Goal: Task Accomplishment & Management: Complete application form

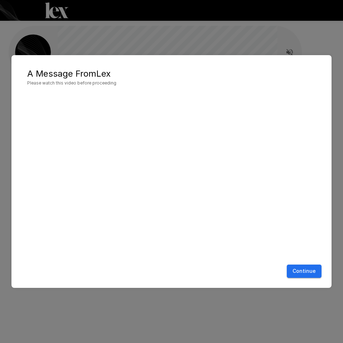
click at [291, 270] on button "Continue" at bounding box center [303, 270] width 35 height 13
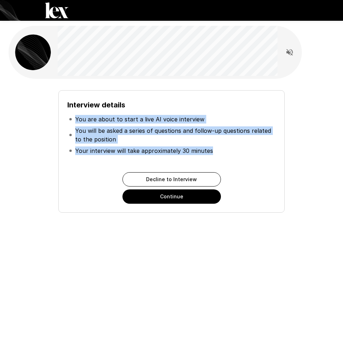
copy ul "You are about to start a live AI voice interview You will be asked a series of …"
drag, startPoint x: 76, startPoint y: 115, endPoint x: 214, endPoint y: 150, distance: 142.8
click at [214, 150] on ul "You are about to start a live AI voice interview You will be asked a series of …" at bounding box center [171, 134] width 208 height 49
click at [189, 199] on button "Continue" at bounding box center [171, 196] width 98 height 14
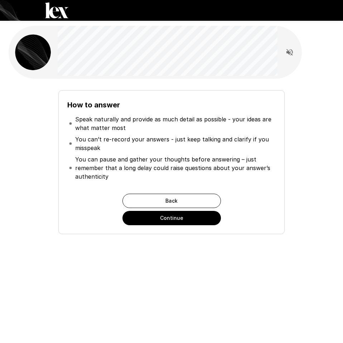
click at [147, 216] on button "Continue" at bounding box center [171, 218] width 98 height 14
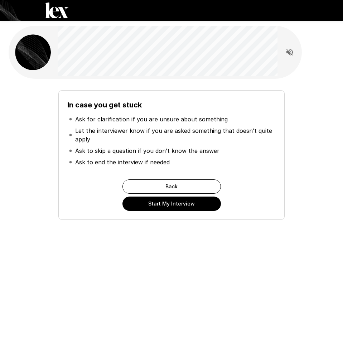
click at [147, 208] on button "Start My Interview" at bounding box center [171, 203] width 98 height 14
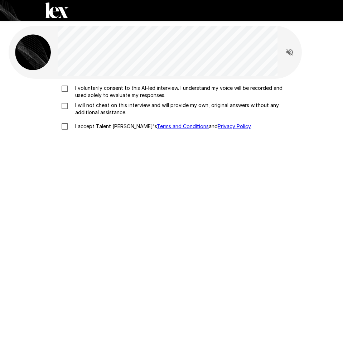
click at [87, 91] on p "I voluntarily consent to this AI-led interview. I understand my voice will be r…" at bounding box center [178, 91] width 213 height 14
click at [89, 107] on p "I will not cheat on this interview and will provide my own, original answers wi…" at bounding box center [178, 109] width 213 height 14
click at [85, 126] on p "I accept Talent Llama's Terms and Conditions and Privacy Policy ." at bounding box center [161, 126] width 179 height 7
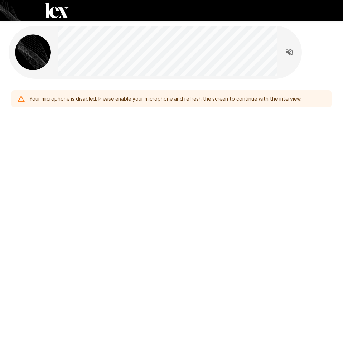
drag, startPoint x: 286, startPoint y: 100, endPoint x: 281, endPoint y: 103, distance: 5.6
click at [285, 100] on div "Your microphone is disabled. Please enable your microphone and refresh the scre…" at bounding box center [165, 98] width 272 height 13
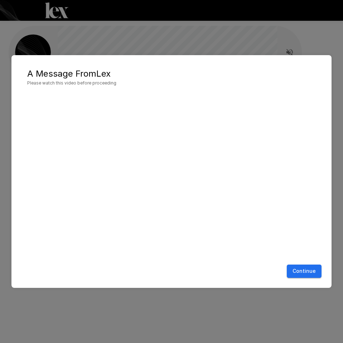
click at [308, 276] on button "Continue" at bounding box center [303, 270] width 35 height 13
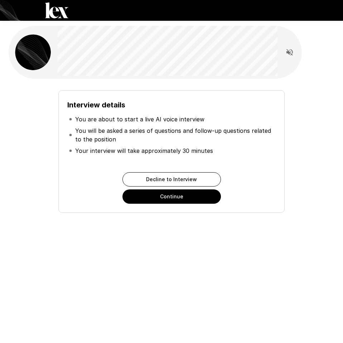
click at [178, 201] on button "Continue" at bounding box center [171, 196] width 98 height 14
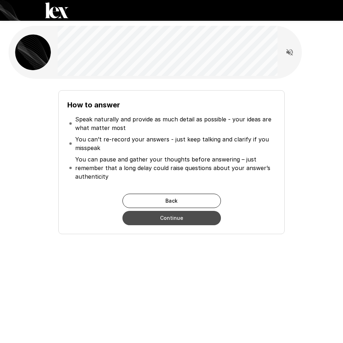
click at [174, 218] on button "Continue" at bounding box center [171, 218] width 98 height 14
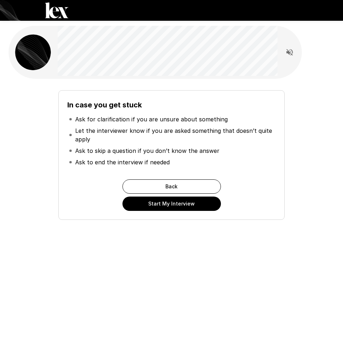
click at [171, 205] on button "Start My Interview" at bounding box center [171, 203] width 98 height 14
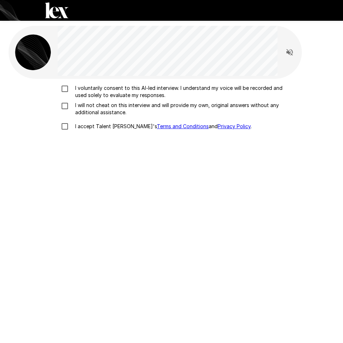
click at [80, 90] on p "I voluntarily consent to this AI-led interview. I understand my voice will be r…" at bounding box center [178, 91] width 213 height 14
click at [80, 105] on p "I will not cheat on this interview and will provide my own, original answers wi…" at bounding box center [178, 109] width 213 height 14
drag, startPoint x: 76, startPoint y: 123, endPoint x: 82, endPoint y: 131, distance: 9.4
click at [76, 123] on p "I accept Talent Llama's Terms and Conditions and Privacy Policy ." at bounding box center [161, 126] width 179 height 7
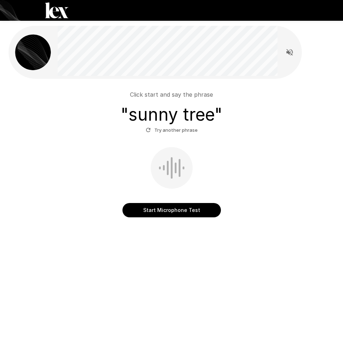
click at [151, 213] on button "Start Microphone Test" at bounding box center [171, 210] width 98 height 14
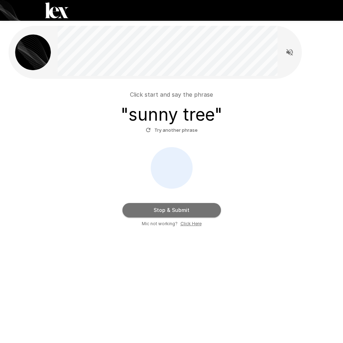
click at [148, 212] on button "Stop & Submit" at bounding box center [171, 210] width 98 height 14
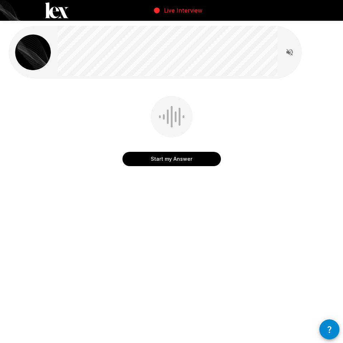
click at [197, 158] on button "Start my Answer" at bounding box center [171, 159] width 98 height 14
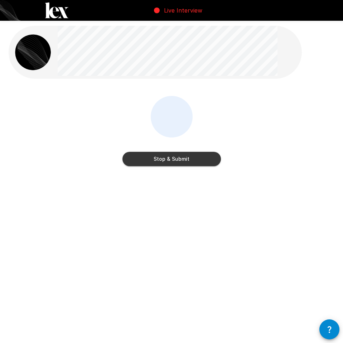
click at [197, 158] on button "Stop & Submit" at bounding box center [171, 159] width 98 height 14
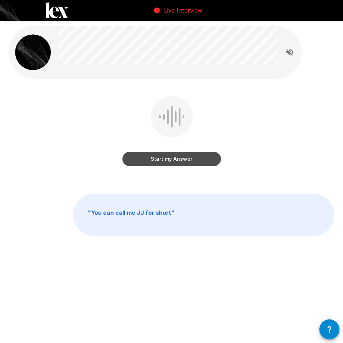
click at [202, 158] on button "Start my Answer" at bounding box center [171, 159] width 98 height 14
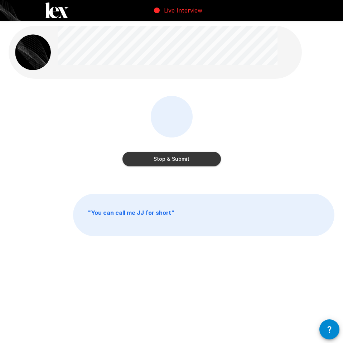
click at [187, 159] on button "Stop & Submit" at bounding box center [171, 159] width 98 height 14
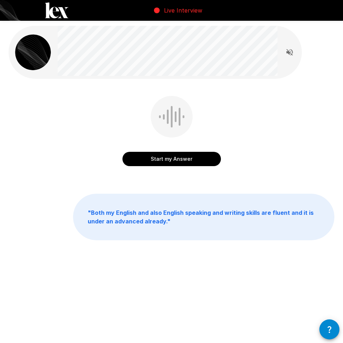
click at [162, 158] on button "Start my Answer" at bounding box center [171, 159] width 98 height 14
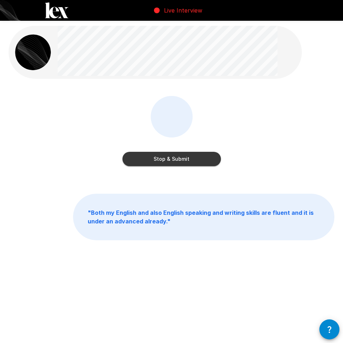
click at [157, 155] on button "Stop & Submit" at bounding box center [171, 159] width 98 height 14
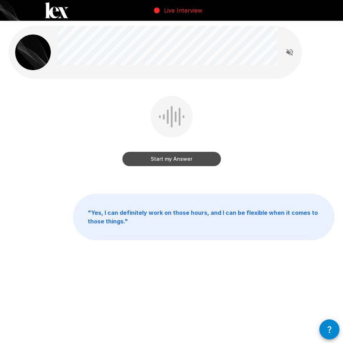
click at [175, 164] on button "Start my Answer" at bounding box center [171, 159] width 98 height 14
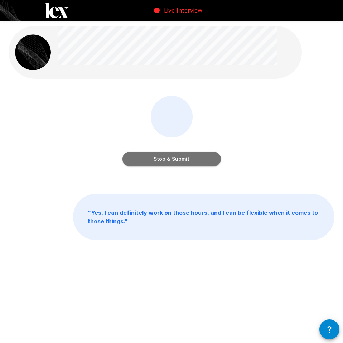
click at [186, 158] on button "Stop & Submit" at bounding box center [171, 159] width 98 height 14
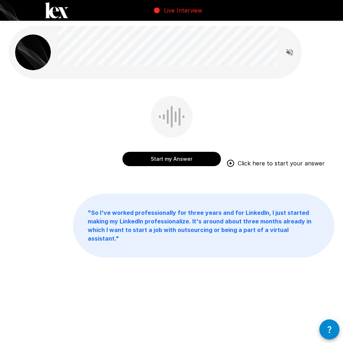
click at [161, 163] on button "Start my Answer" at bounding box center [171, 159] width 98 height 14
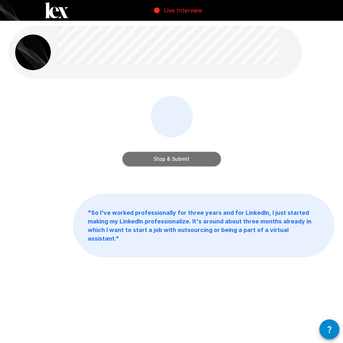
click at [162, 160] on button "Stop & Submit" at bounding box center [171, 159] width 98 height 14
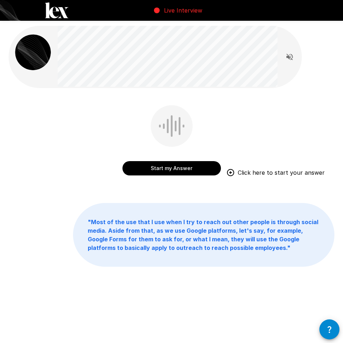
click at [175, 172] on button "Start my Answer" at bounding box center [171, 168] width 98 height 14
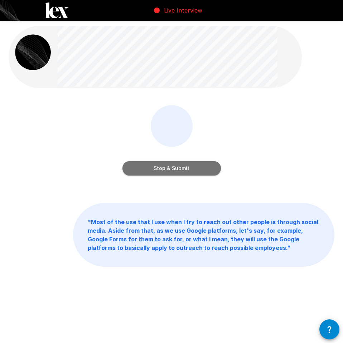
click at [175, 172] on button "Stop & Submit" at bounding box center [171, 168] width 98 height 14
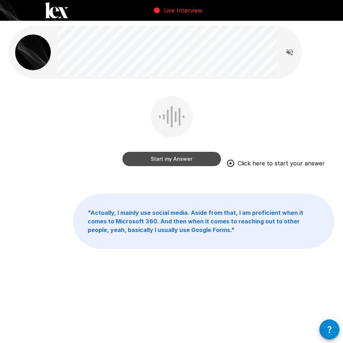
click at [203, 163] on button "Start my Answer" at bounding box center [171, 159] width 98 height 14
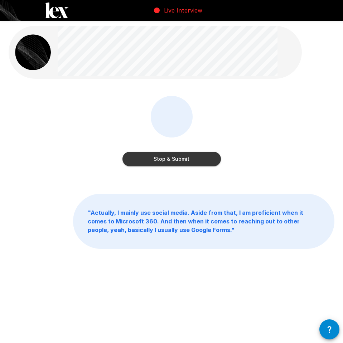
click at [202, 163] on button "Stop & Submit" at bounding box center [171, 159] width 98 height 14
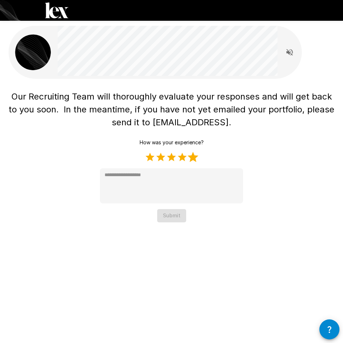
click at [189, 161] on label "5 Stars" at bounding box center [192, 157] width 11 height 11
type textarea "*"
click at [179, 218] on button "Submit" at bounding box center [171, 215] width 29 height 13
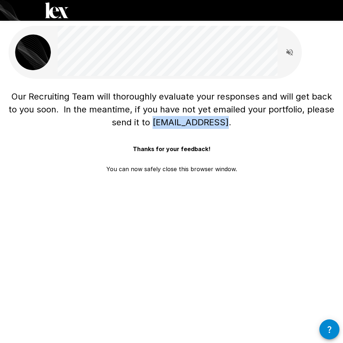
drag, startPoint x: 157, startPoint y: 124, endPoint x: 224, endPoint y: 127, distance: 66.9
click at [224, 127] on span "Our Recruiting Team will thoroughly evaluate your responses and will get back t…" at bounding box center [173, 109] width 328 height 36
click at [225, 130] on span "Our Recruiting Team will thoroughly evaluate your responses and will get back t…" at bounding box center [171, 111] width 325 height 43
drag, startPoint x: 157, startPoint y: 122, endPoint x: 221, endPoint y: 127, distance: 65.0
click at [221, 127] on h1 "Our Recruiting Team will thoroughly evaluate your responses and will get back t…" at bounding box center [171, 109] width 325 height 39
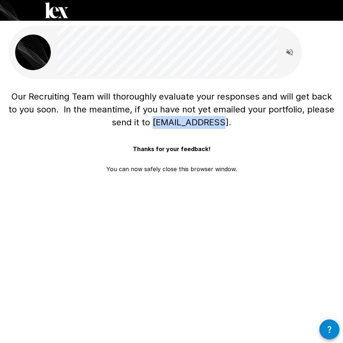
copy span "[EMAIL_ADDRESS]"
